Goal: Information Seeking & Learning: Learn about a topic

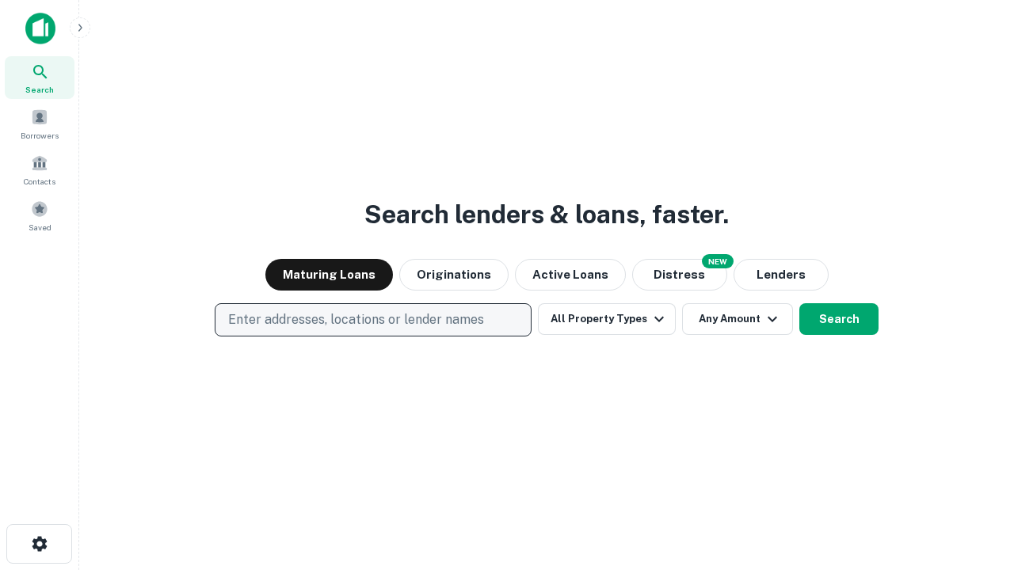
click at [372, 320] on p "Enter addresses, locations or lender names" at bounding box center [356, 320] width 256 height 19
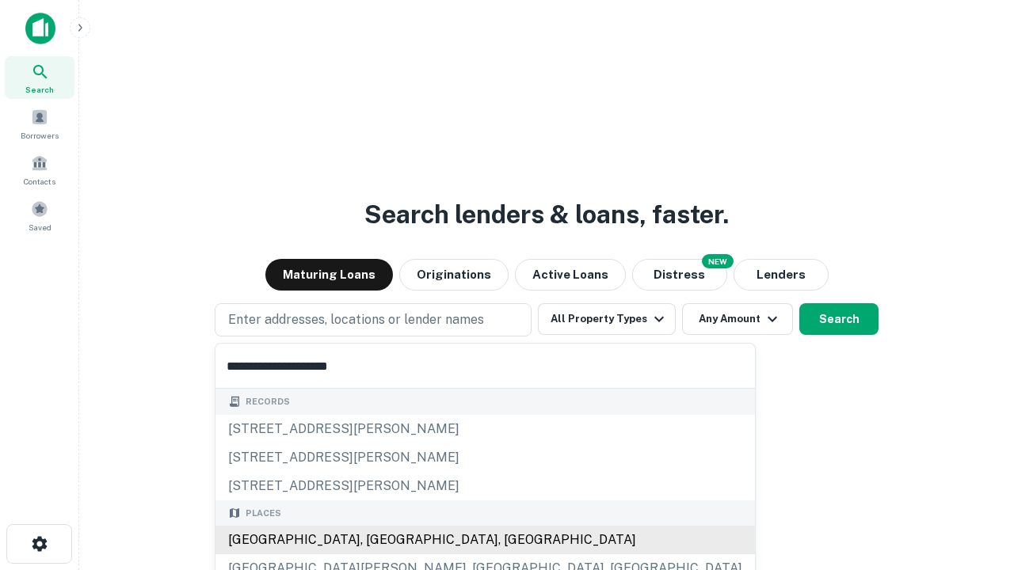
click at [379, 540] on div "Santa Monica, CA, USA" at bounding box center [484, 540] width 539 height 29
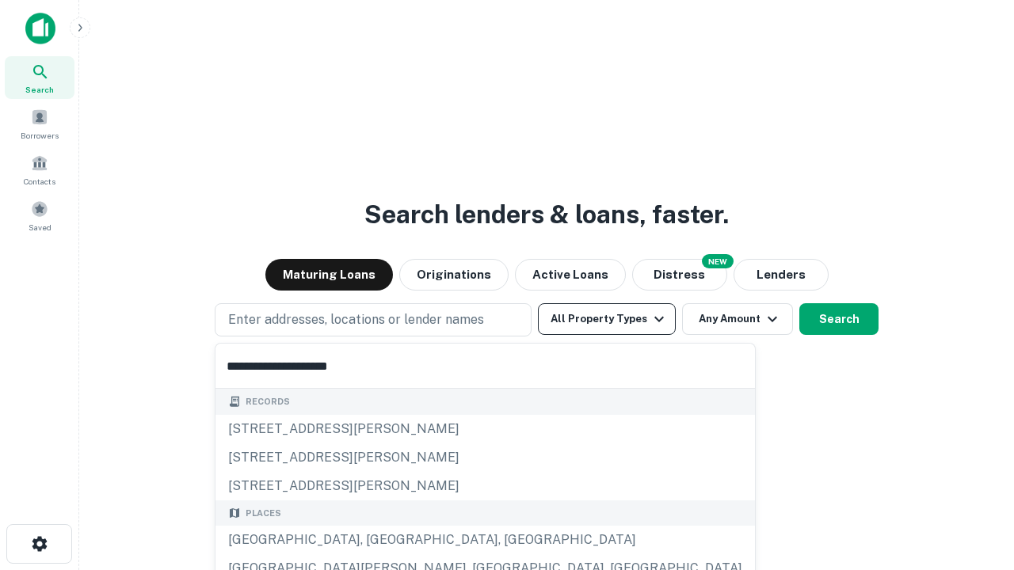
click at [607, 319] on button "All Property Types" at bounding box center [607, 319] width 138 height 32
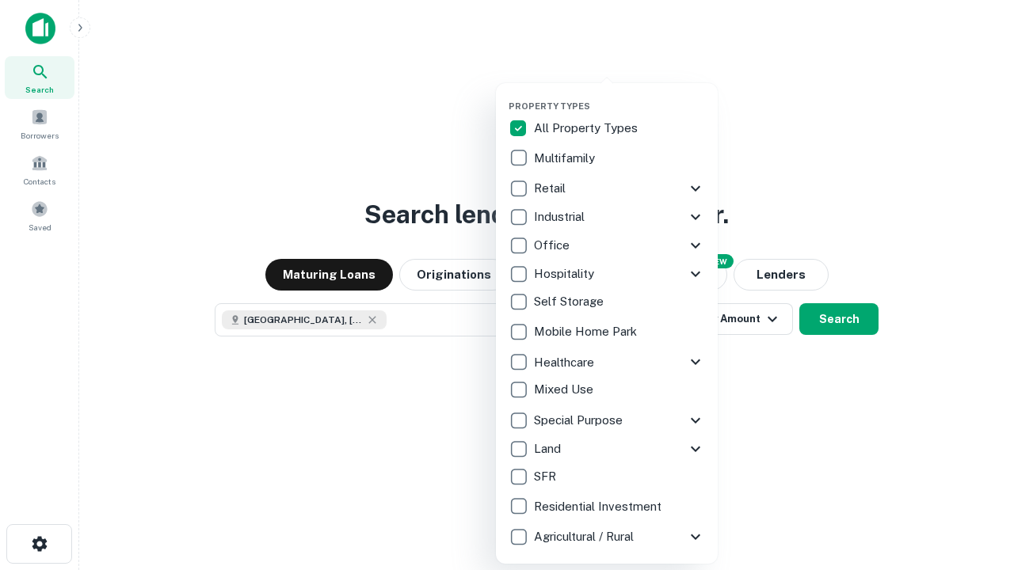
click at [619, 96] on button "button" at bounding box center [620, 96] width 222 height 1
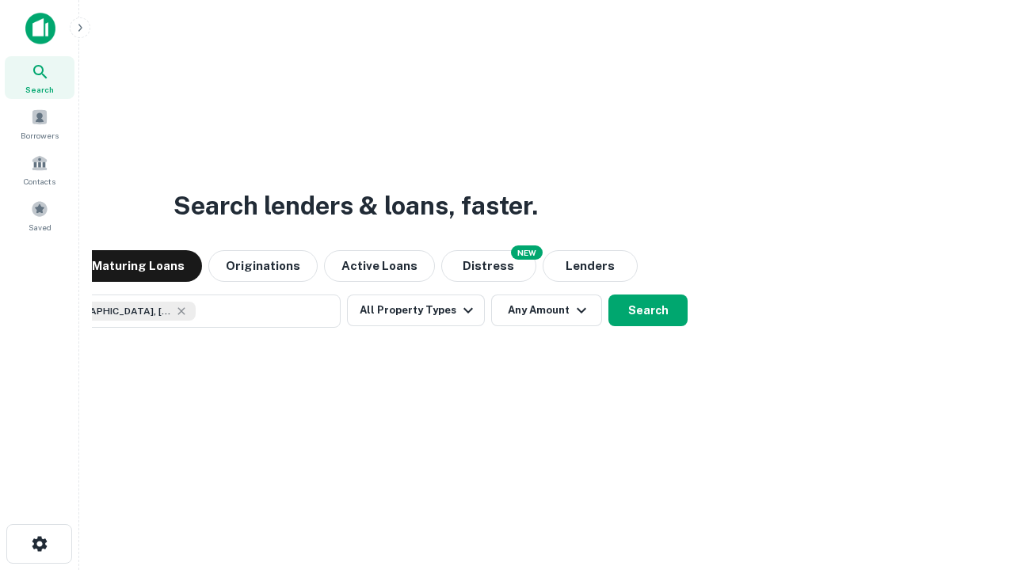
scroll to position [25, 0]
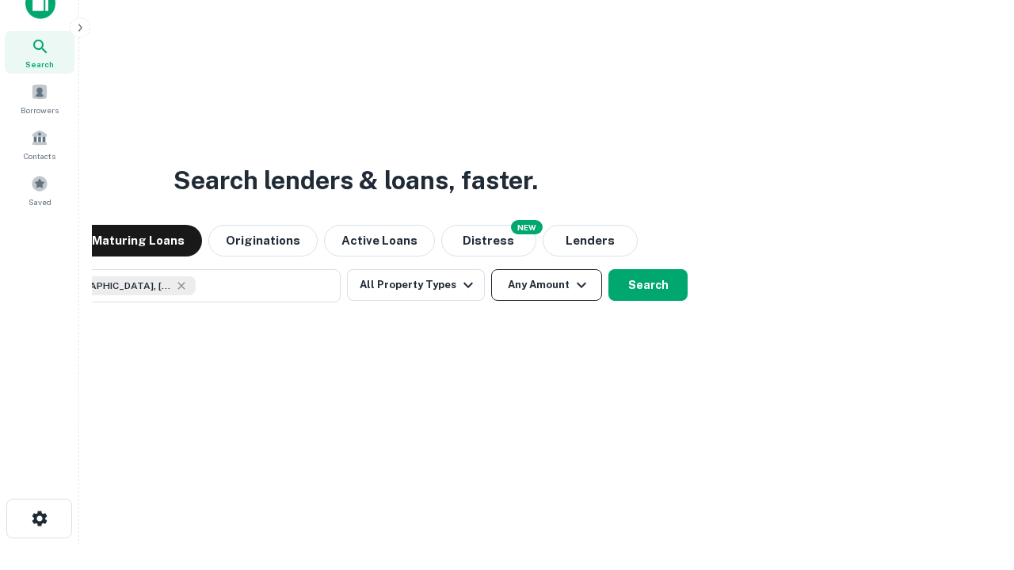
click at [491, 269] on button "Any Amount" at bounding box center [546, 285] width 111 height 32
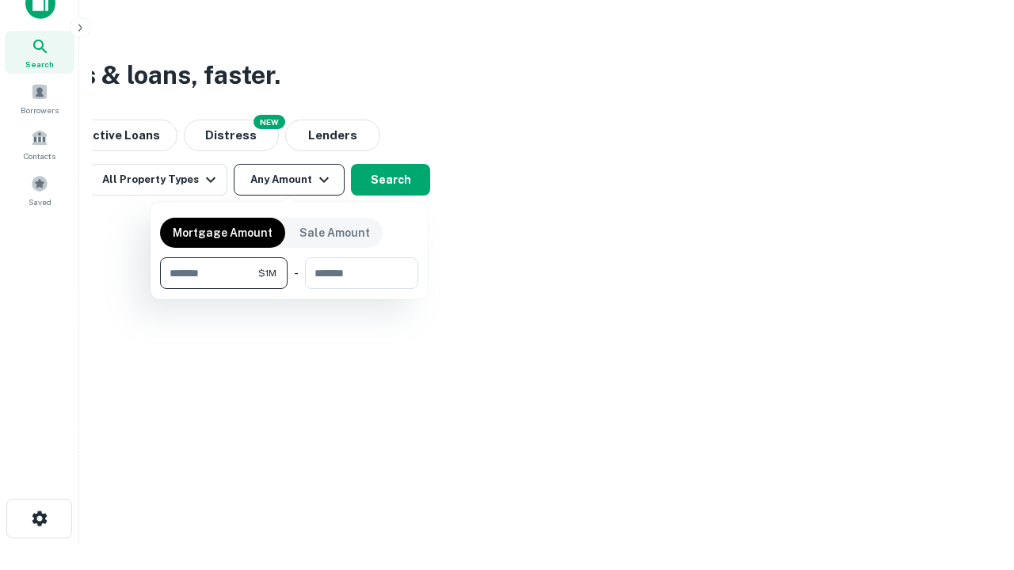
type input "*******"
click at [289, 289] on button "button" at bounding box center [289, 289] width 258 height 1
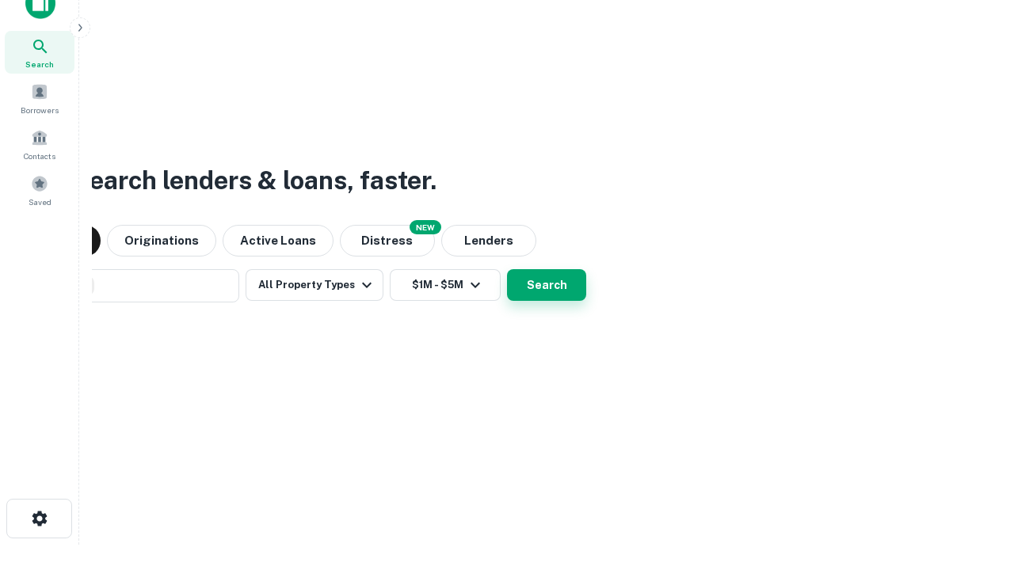
click at [507, 269] on button "Search" at bounding box center [546, 285] width 79 height 32
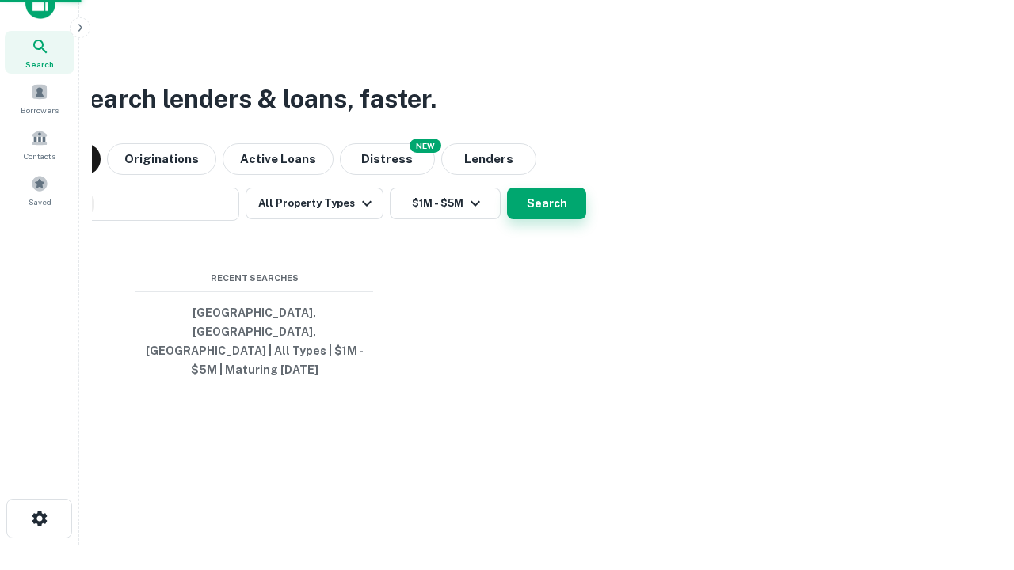
scroll to position [51, 448]
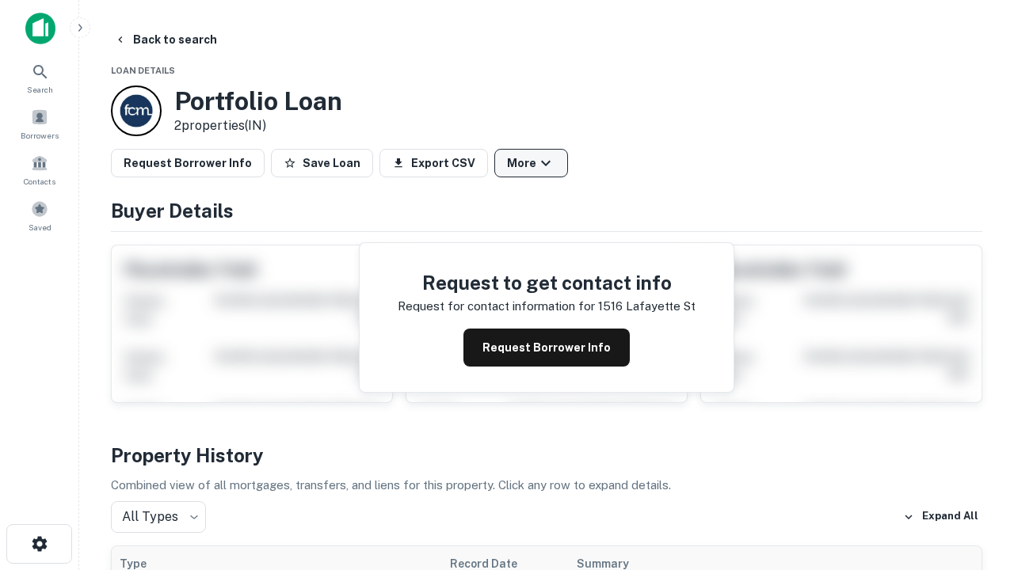
click at [531, 163] on button "More" at bounding box center [531, 163] width 74 height 29
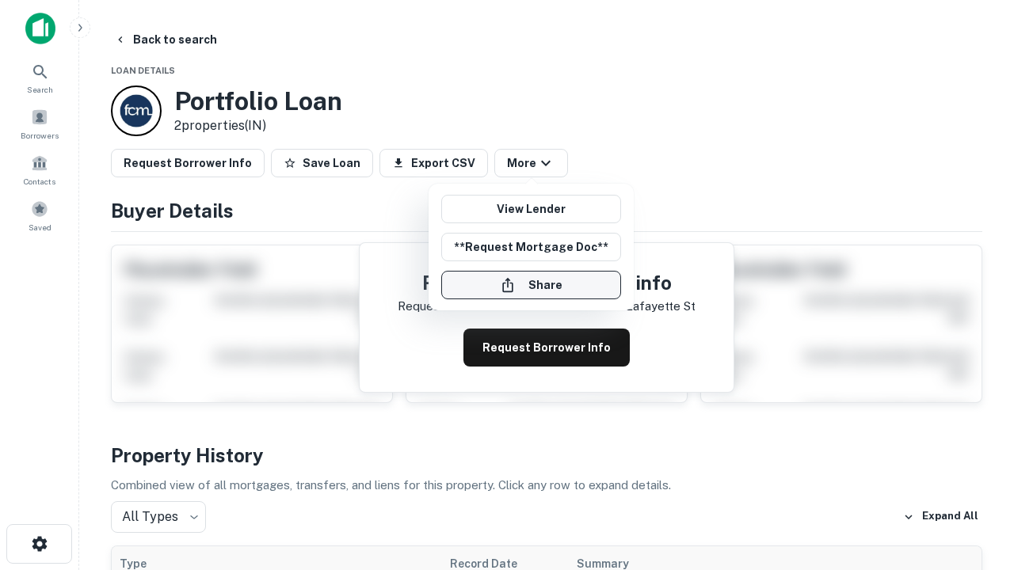
click at [531, 285] on button "Share" at bounding box center [531, 285] width 180 height 29
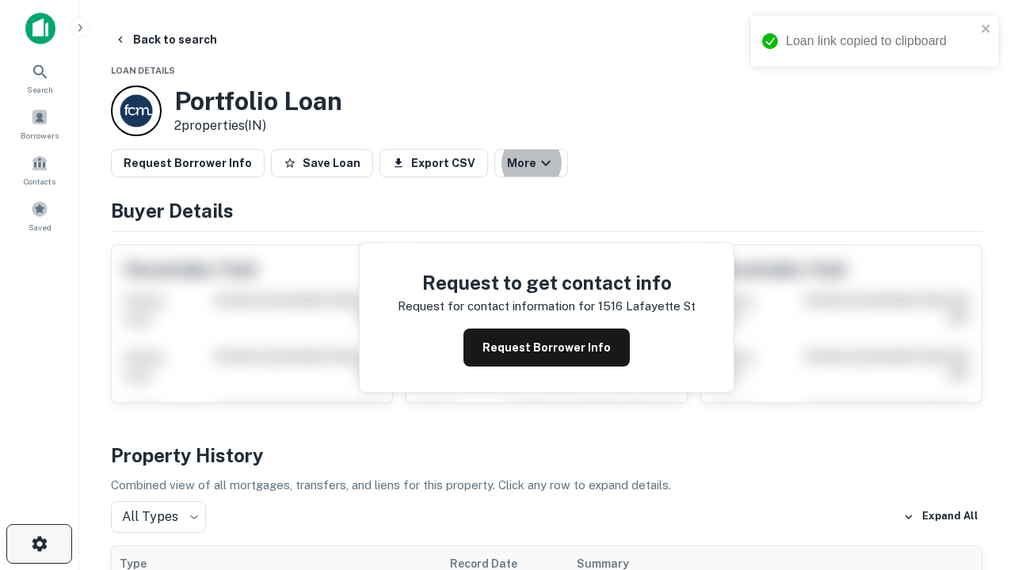
click at [39, 544] on icon "button" at bounding box center [39, 544] width 19 height 19
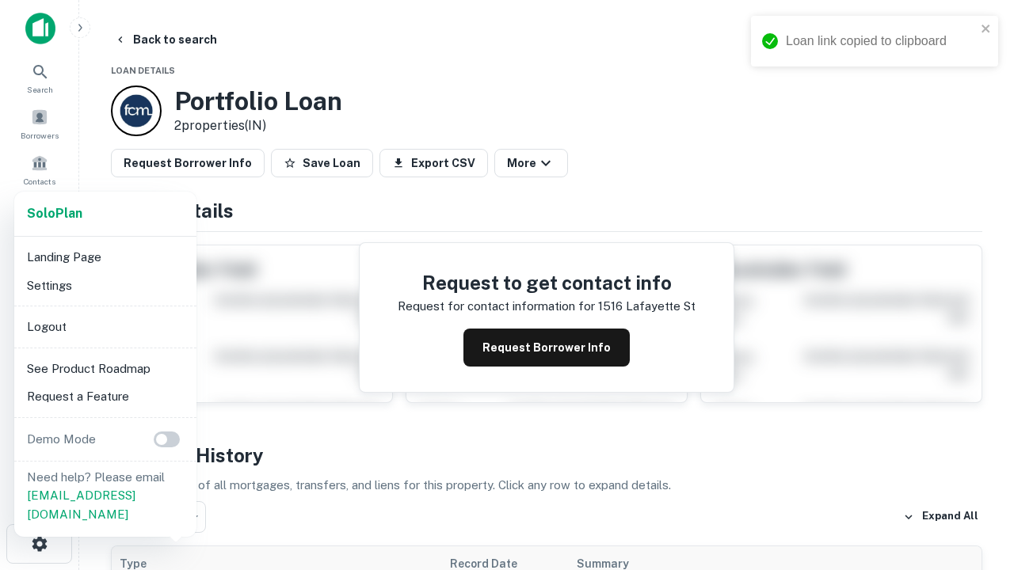
click at [105, 326] on li "Logout" at bounding box center [106, 327] width 170 height 29
